Goal: Navigation & Orientation: Find specific page/section

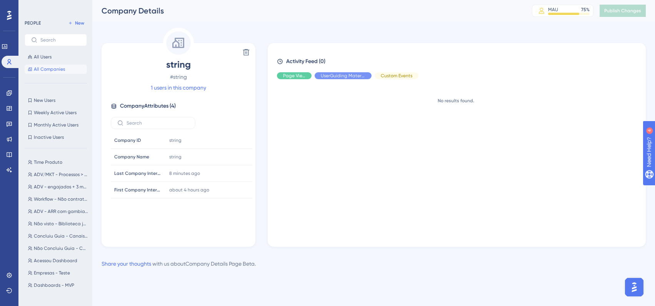
click at [41, 66] on span "All Companies" at bounding box center [49, 69] width 31 height 6
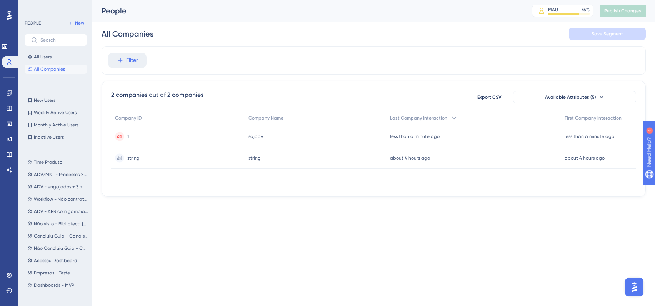
click at [128, 136] on span "1" at bounding box center [128, 136] width 2 height 6
